Goal: Check status: Check status

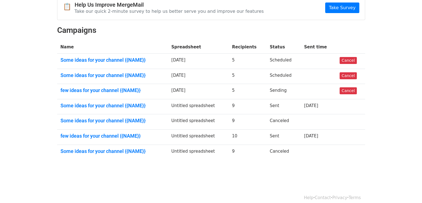
scroll to position [65, 0]
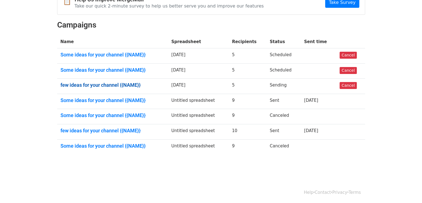
click at [118, 85] on link "few ideas for your channel {{NAME}}" at bounding box center [113, 85] width 104 height 6
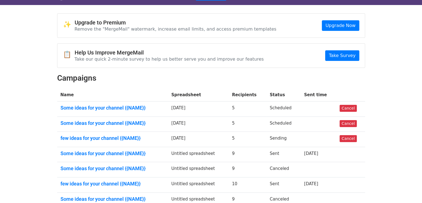
scroll to position [10, 0]
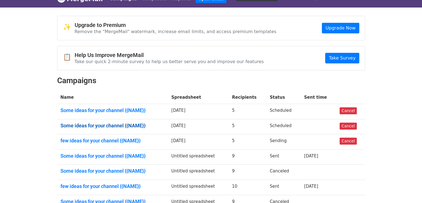
click at [120, 125] on link "Some ideas for your channel {{NAME}}" at bounding box center [113, 125] width 104 height 6
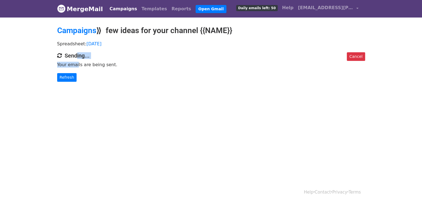
drag, startPoint x: 75, startPoint y: 56, endPoint x: 75, endPoint y: 60, distance: 4.4
click at [75, 60] on div "Cancel Sending... Your emails are being sent. Refresh" at bounding box center [211, 66] width 316 height 29
click at [112, 65] on p "Your emails are being sent." at bounding box center [211, 65] width 308 height 6
click at [93, 45] on link "[DATE]" at bounding box center [94, 43] width 15 height 5
